Goal: Ask a question

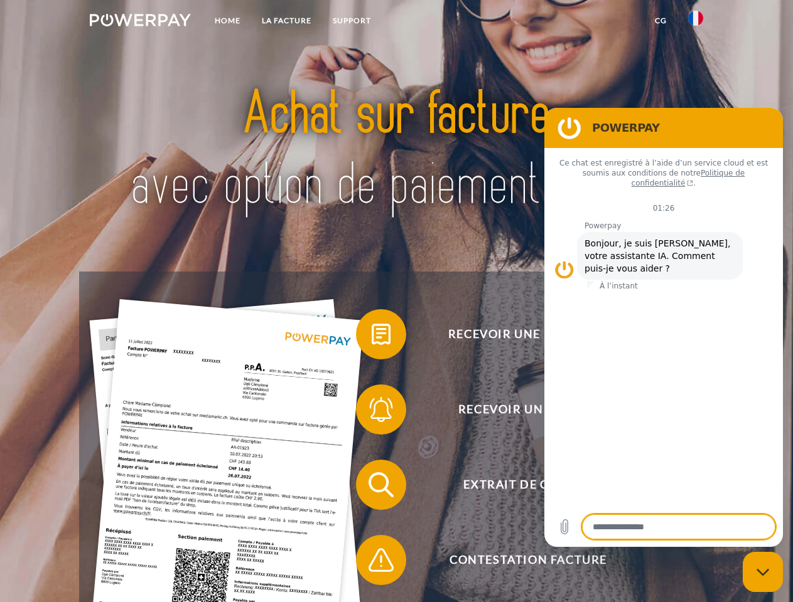
click at [140, 22] on img at bounding box center [140, 20] width 101 height 13
click at [695, 22] on img at bounding box center [695, 18] width 15 height 15
click at [660, 21] on link "CG" at bounding box center [660, 20] width 33 height 23
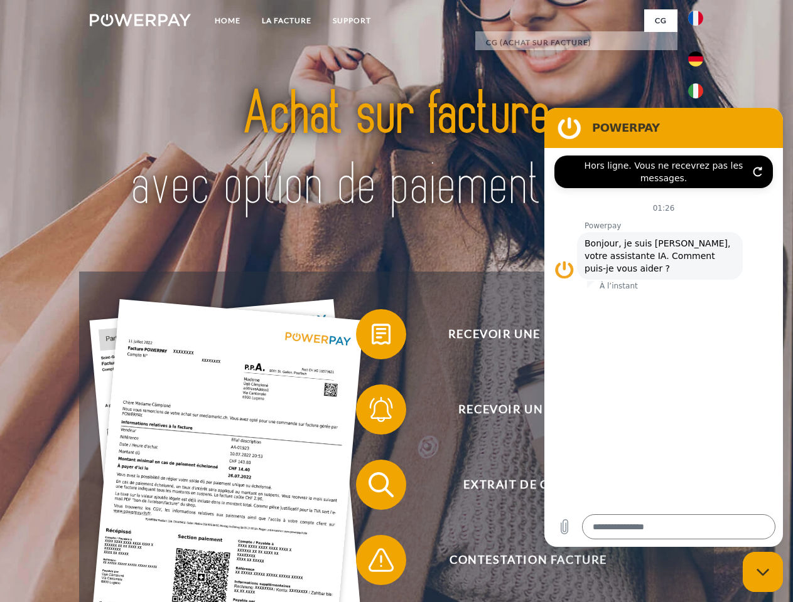
click at [372, 337] on span at bounding box center [362, 334] width 63 height 63
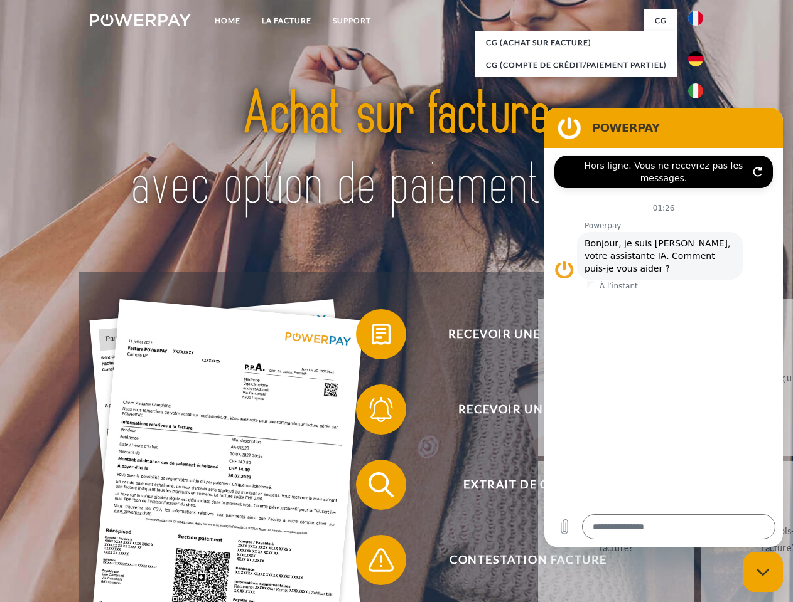
click at [372, 412] on span at bounding box center [362, 409] width 63 height 63
click at [700, 488] on link "Jusqu'à quand dois-je payer ma facture?" at bounding box center [778, 539] width 156 height 157
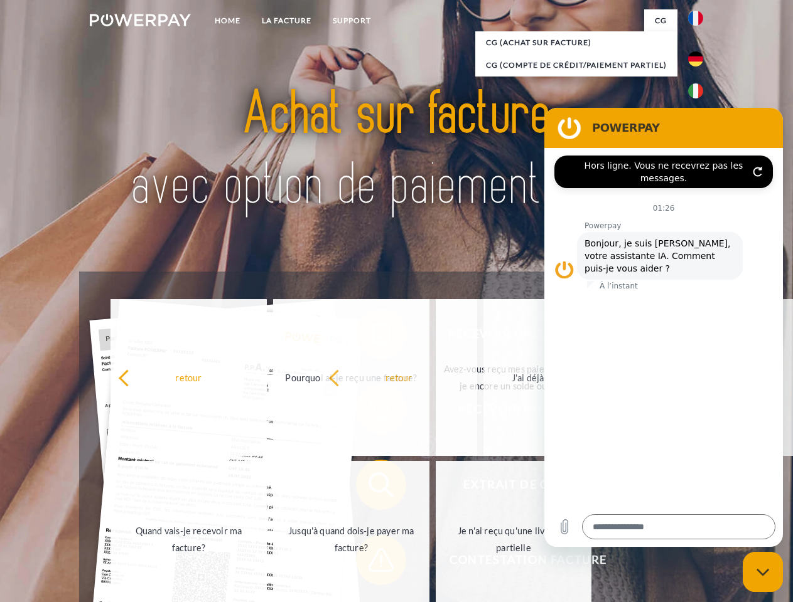
click at [372, 563] on span at bounding box center [362, 560] width 63 height 63
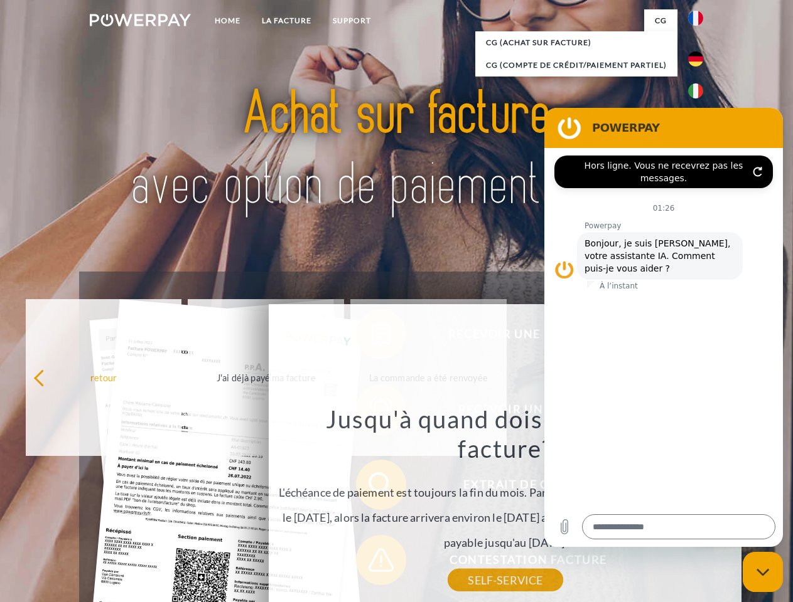
click at [762, 572] on icon "Fermer la fenêtre de messagerie" at bounding box center [762, 573] width 13 height 8
type textarea "*"
